Goal: Task Accomplishment & Management: Complete application form

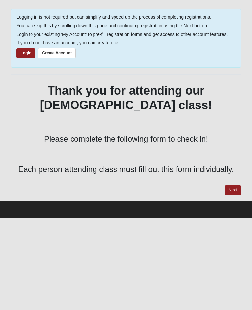
click at [230, 195] on link "Next" at bounding box center [233, 190] width 16 height 10
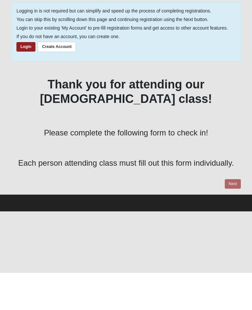
scroll to position [16, 0]
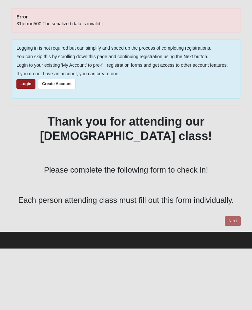
click at [223, 191] on p at bounding box center [126, 185] width 230 height 12
click at [225, 213] on div "Thank you for attending our baptism class! Please complete the following form t…" at bounding box center [126, 163] width 230 height 98
click at [221, 213] on div "Thank you for attending our baptism class! Please complete the following form t…" at bounding box center [126, 163] width 230 height 98
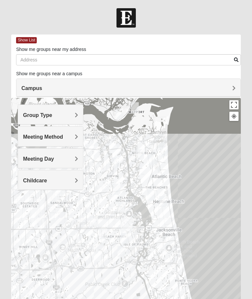
click at [230, 90] on h4 "Campus" at bounding box center [128, 88] width 214 height 6
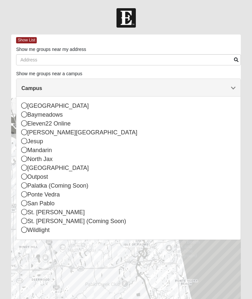
click at [42, 87] on span "Campus" at bounding box center [31, 88] width 21 height 6
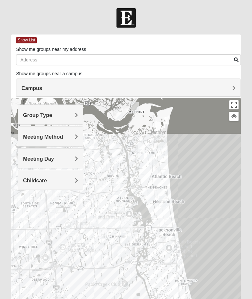
click at [43, 140] on span "Meeting Method" at bounding box center [43, 137] width 40 height 6
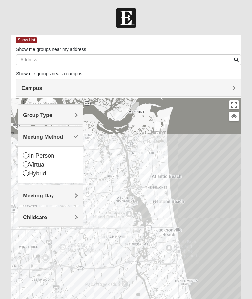
click at [25, 154] on icon at bounding box center [26, 155] width 6 height 6
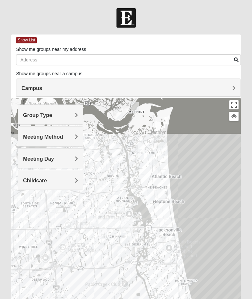
click at [32, 119] on div "Group Type" at bounding box center [50, 114] width 65 height 19
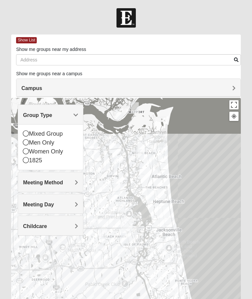
click at [23, 153] on icon at bounding box center [26, 151] width 6 height 6
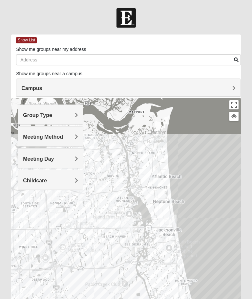
click at [34, 159] on span "Meeting Day" at bounding box center [38, 159] width 31 height 6
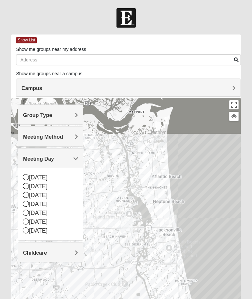
click at [28, 186] on icon at bounding box center [26, 186] width 6 height 6
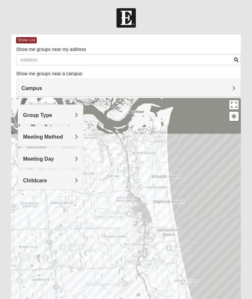
click at [22, 42] on span "Show List" at bounding box center [26, 40] width 21 height 6
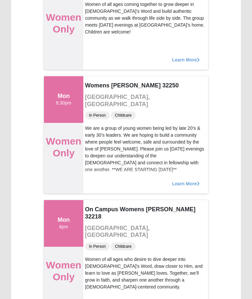
scroll to position [1517, 0]
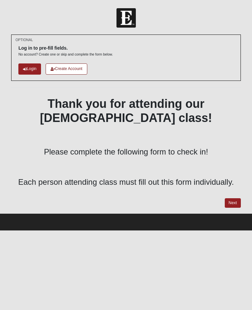
click at [235, 203] on link "Next" at bounding box center [233, 203] width 16 height 10
